Goal: Task Accomplishment & Management: Manage account settings

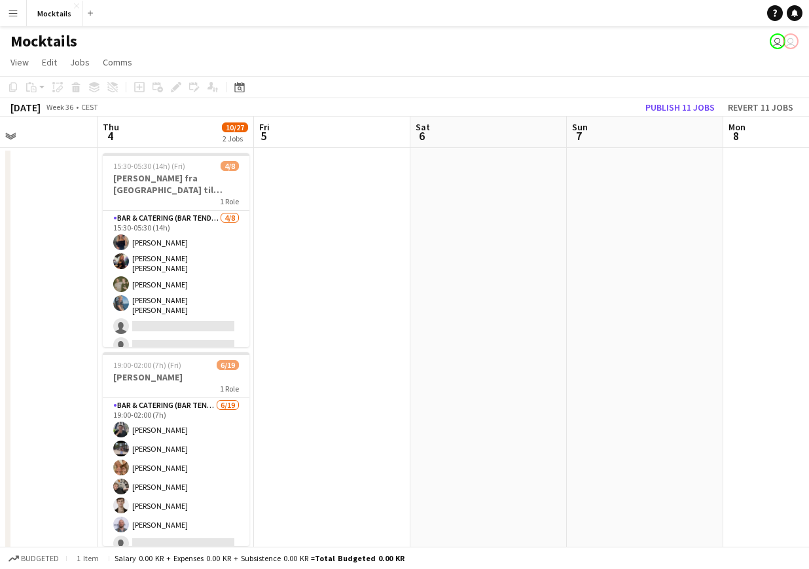
scroll to position [0, 485]
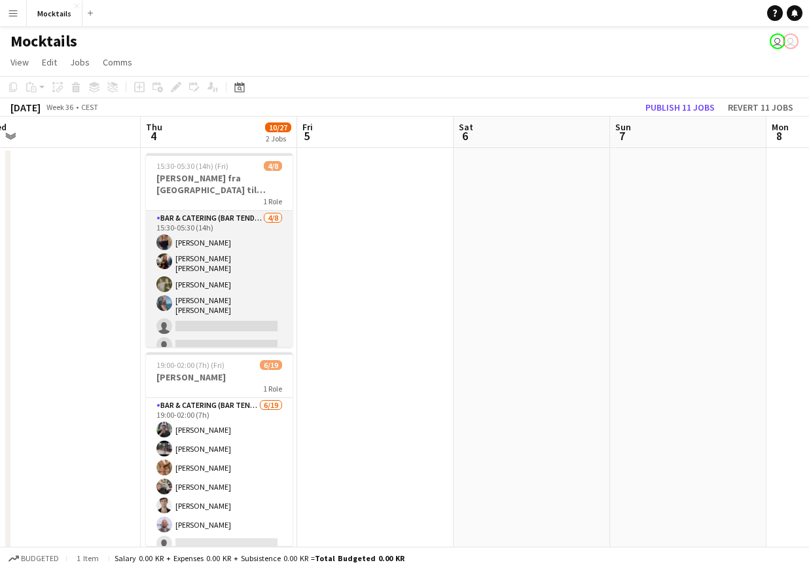
click at [230, 298] on app-card-role "Bar & Catering (Bar Tender) [DATE] 15:30-05:30 (14h) [PERSON_NAME] [PERSON_NAME…" at bounding box center [219, 303] width 147 height 185
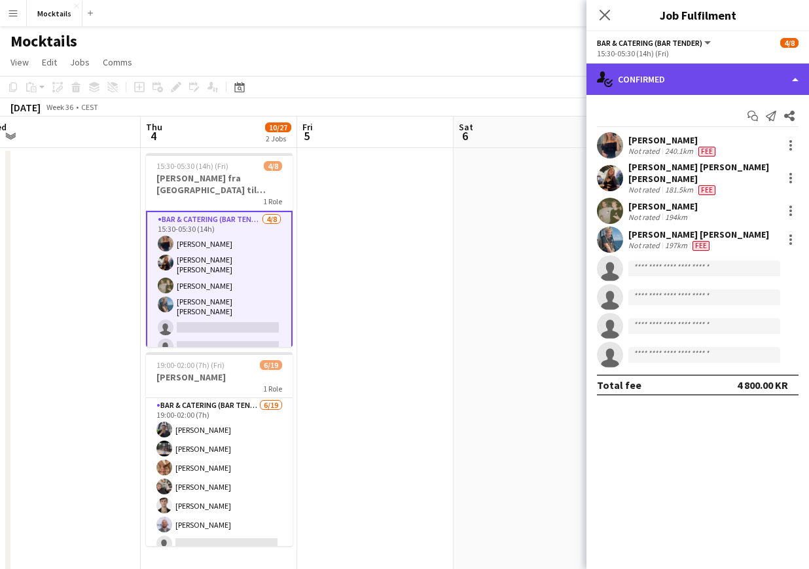
click at [672, 71] on div "single-neutral-actions-check-2 Confirmed" at bounding box center [697, 78] width 222 height 31
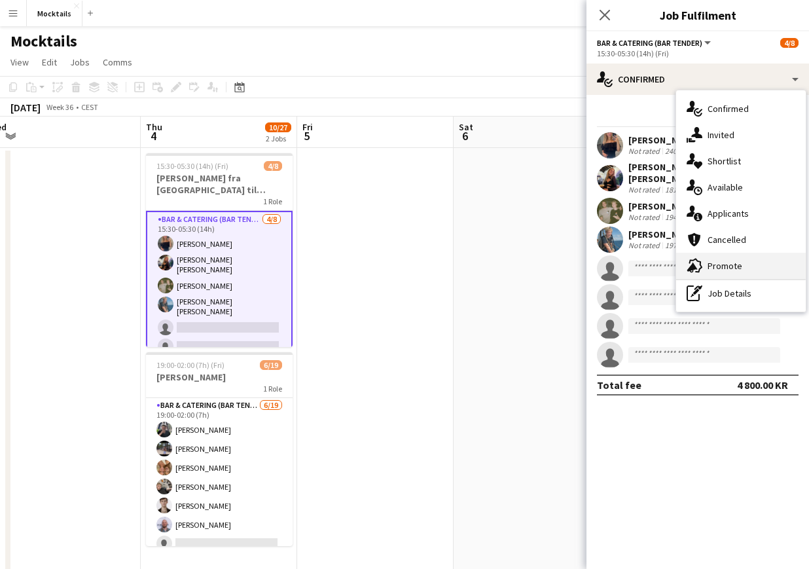
click at [732, 272] on div "advertising-megaphone Promote" at bounding box center [741, 266] width 130 height 26
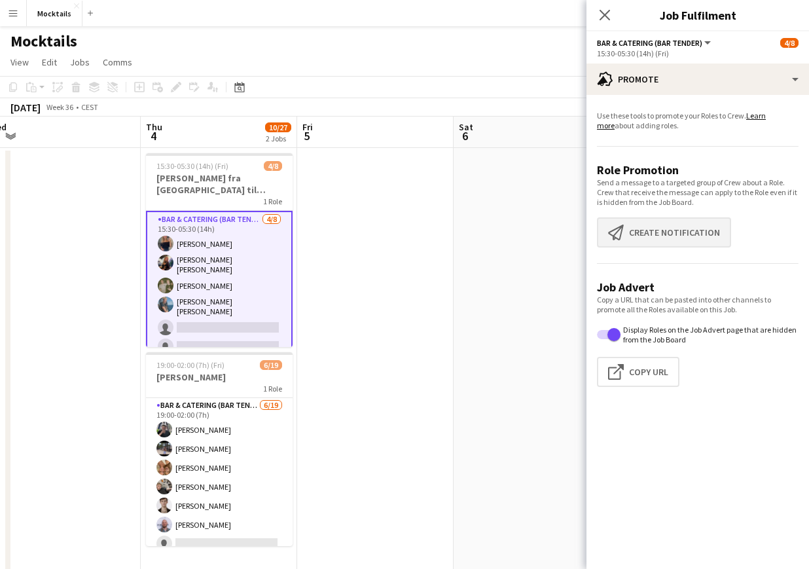
click at [668, 231] on button "Create notification Create notification" at bounding box center [664, 232] width 134 height 30
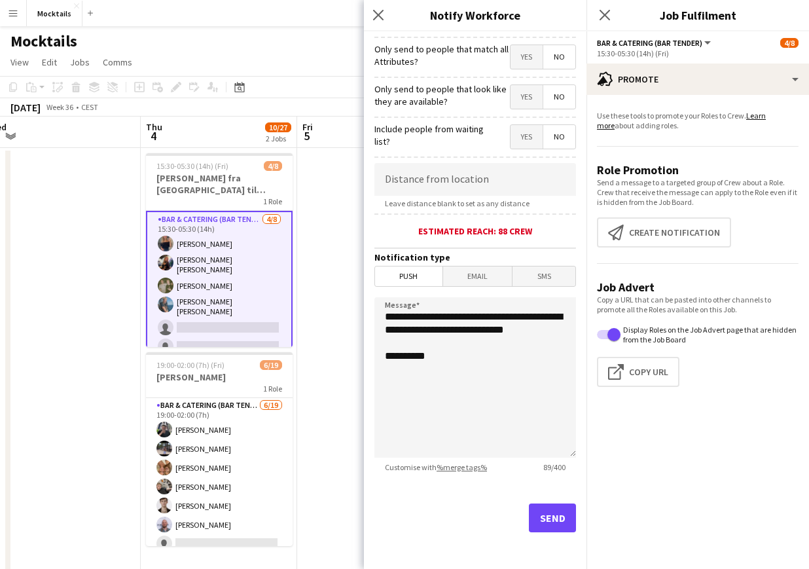
scroll to position [152, 0]
click at [565, 516] on button "Send" at bounding box center [552, 517] width 47 height 29
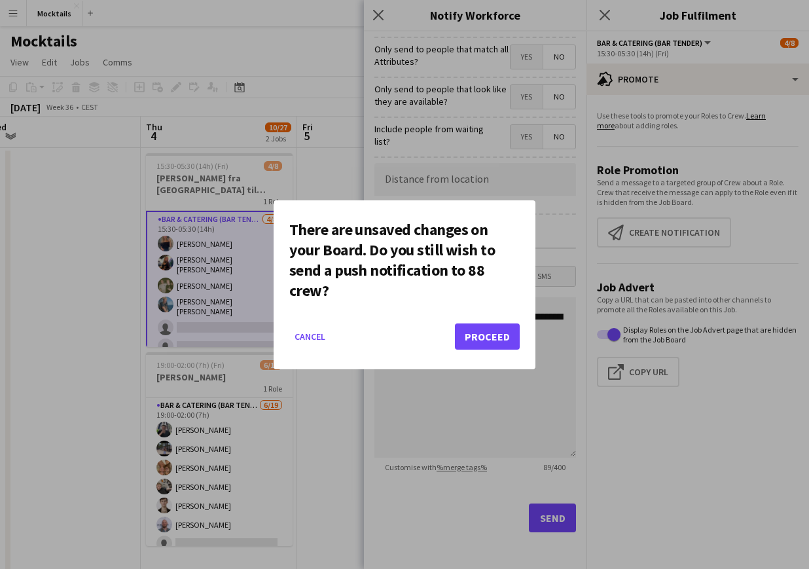
click at [505, 334] on button "Proceed" at bounding box center [487, 336] width 65 height 26
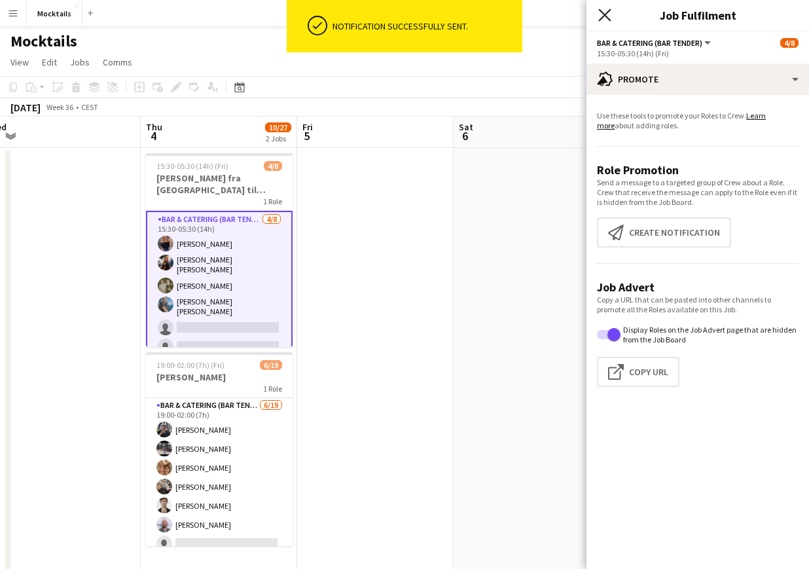
click at [602, 12] on icon at bounding box center [604, 15] width 12 height 12
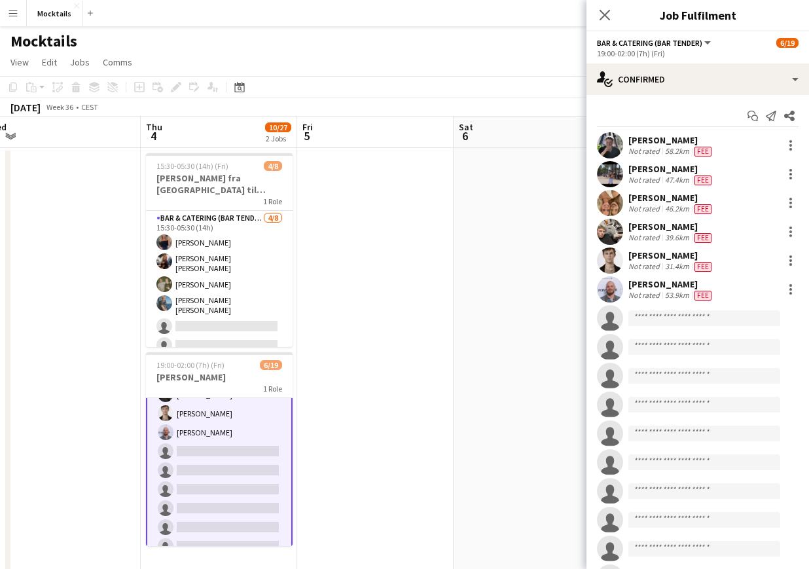
scroll to position [98, 0]
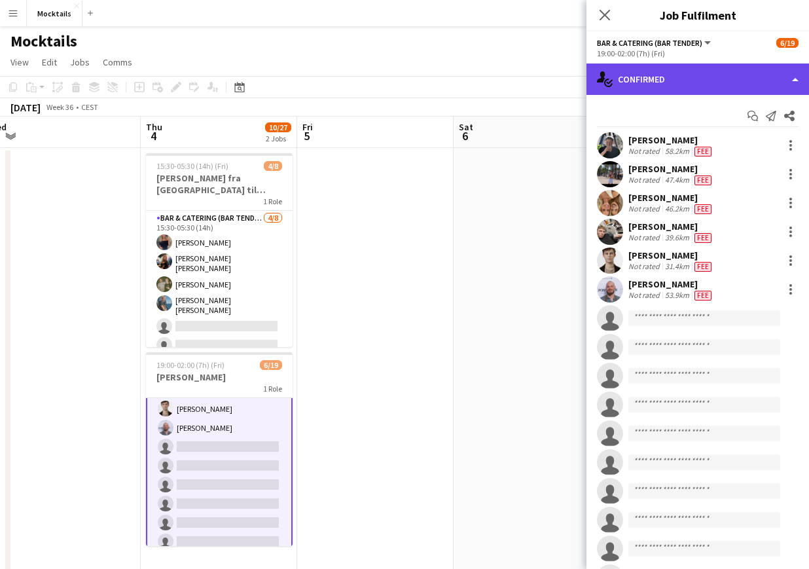
click at [741, 84] on div "single-neutral-actions-check-2 Confirmed" at bounding box center [697, 78] width 222 height 31
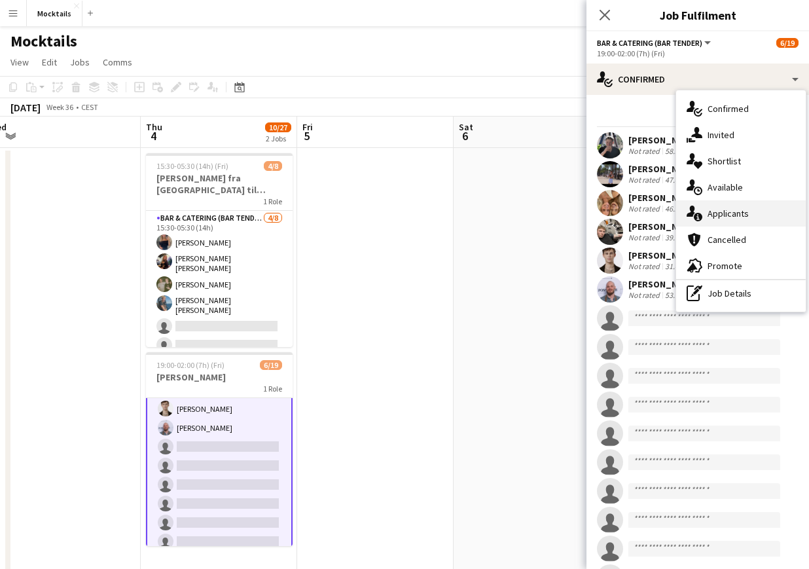
click at [727, 215] on div "single-neutral-actions-information Applicants" at bounding box center [741, 213] width 130 height 26
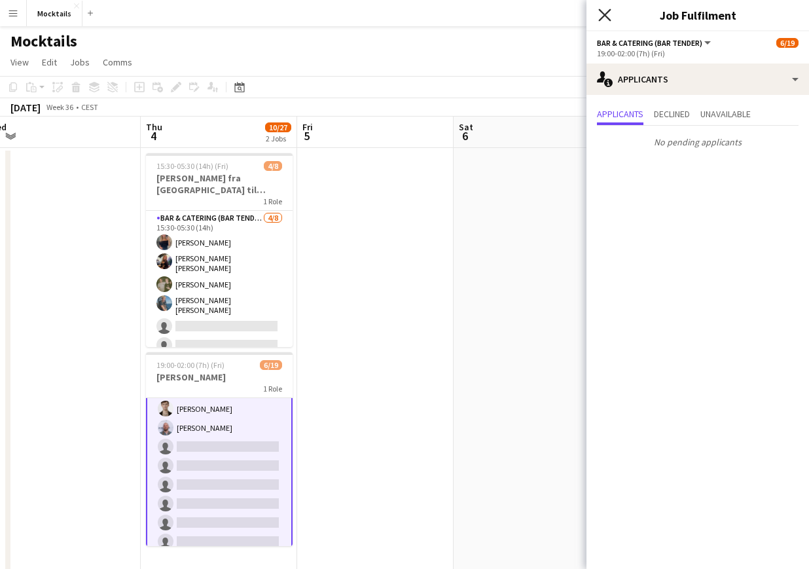
click at [607, 15] on icon "Close pop-in" at bounding box center [604, 15] width 12 height 12
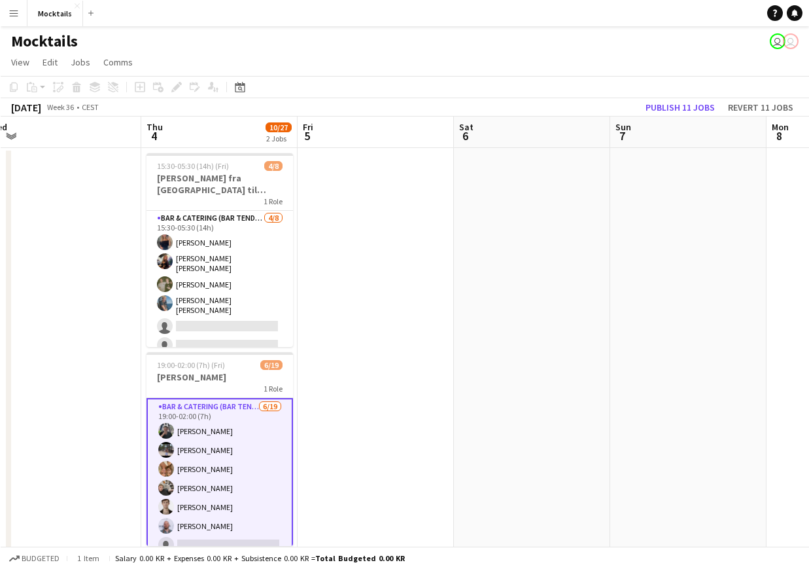
scroll to position [0, 0]
click at [341, 469] on app-date-cell at bounding box center [375, 375] width 156 height 455
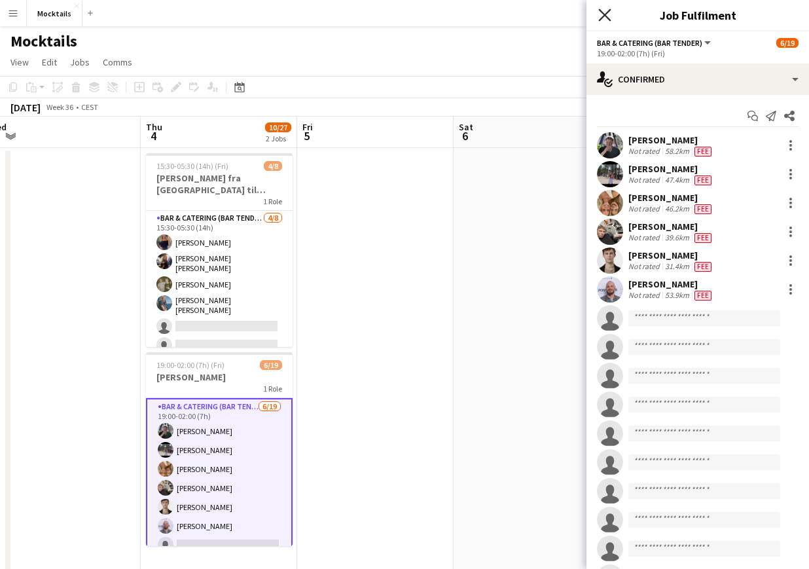
click at [601, 15] on icon "Close pop-in" at bounding box center [604, 15] width 12 height 12
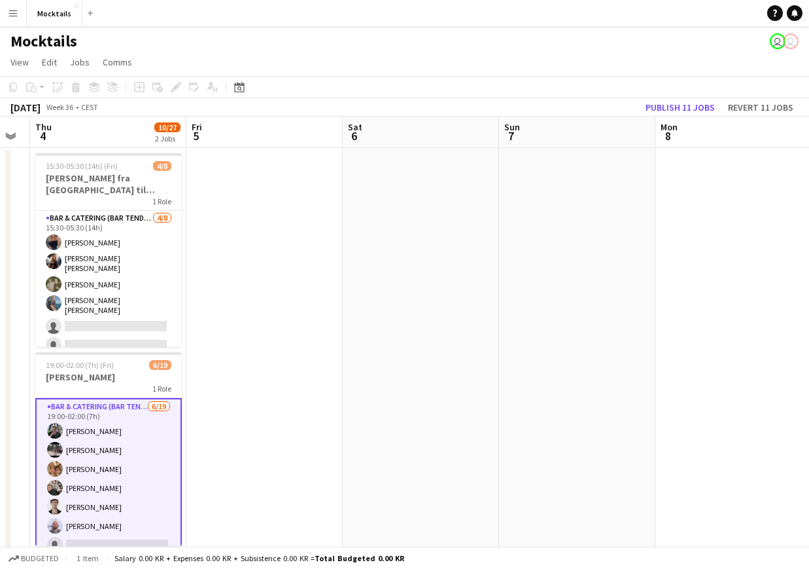
scroll to position [0, 438]
